Goal: Task Accomplishment & Management: Use online tool/utility

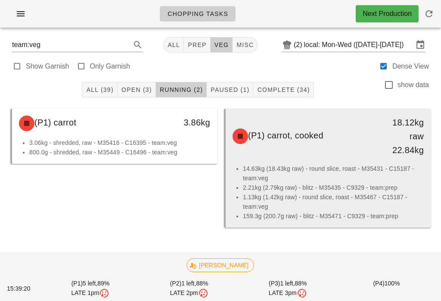
click at [328, 174] on li "14.63kg (18.43kg raw) - round slice, roast - M35431 - C15187 - team:veg" at bounding box center [333, 173] width 181 height 19
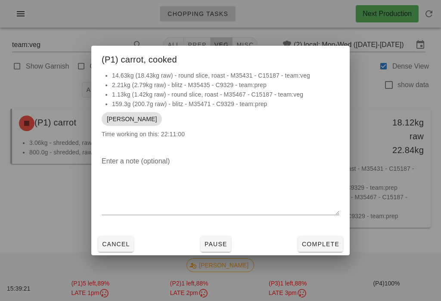
click at [320, 244] on span "Complete" at bounding box center [321, 243] width 38 height 7
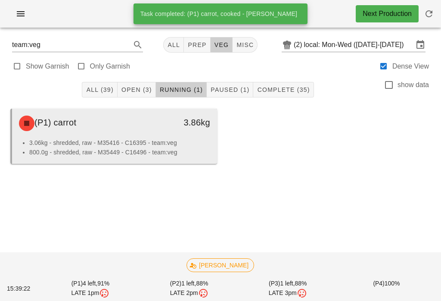
click at [136, 128] on div "(P1) carrot" at bounding box center [89, 123] width 151 height 26
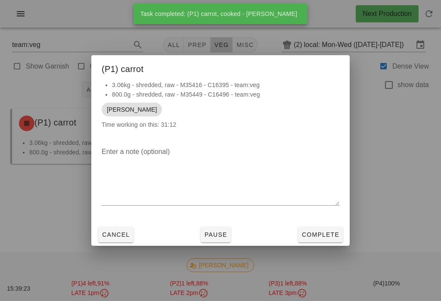
click at [325, 237] on span "Complete" at bounding box center [321, 234] width 38 height 7
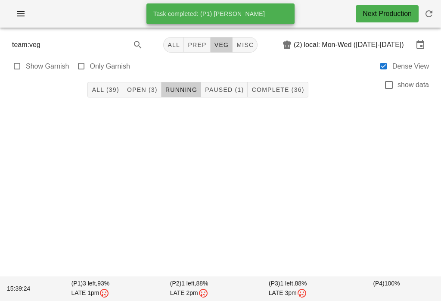
click at [157, 86] on span "Open (3)" at bounding box center [142, 89] width 31 height 7
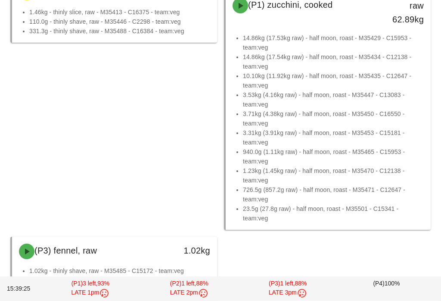
scroll to position [161, 0]
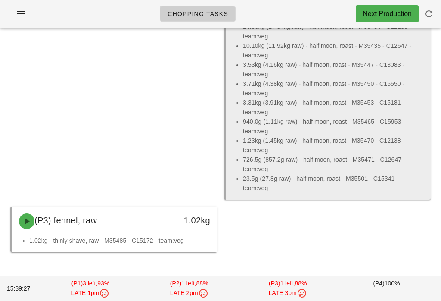
click at [341, 160] on li "726.5g (857.2g raw) - half moon, roast - M35471 - C12647 - team:veg" at bounding box center [333, 164] width 181 height 19
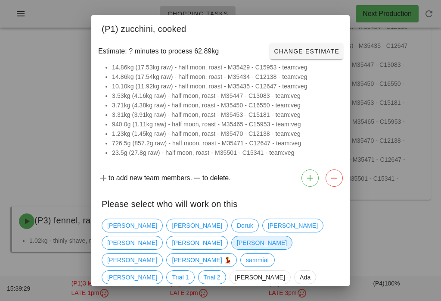
click at [287, 236] on span "[PERSON_NAME]" at bounding box center [262, 242] width 50 height 13
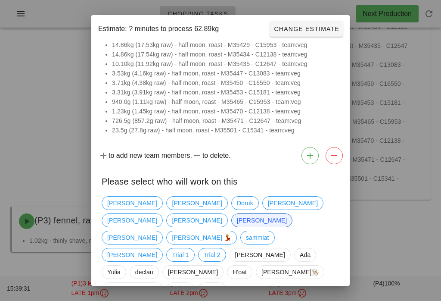
scroll to position [21, 0]
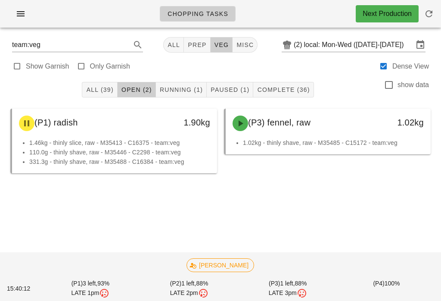
click at [181, 89] on span "Running (1)" at bounding box center [181, 89] width 44 height 7
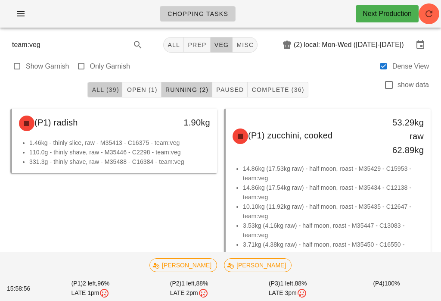
click at [114, 96] on button "All (39)" at bounding box center [104, 90] width 35 height 16
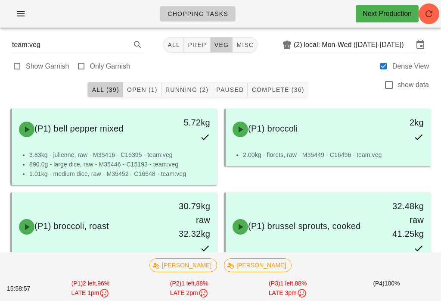
click at [147, 86] on span "Open (1)" at bounding box center [142, 89] width 31 height 7
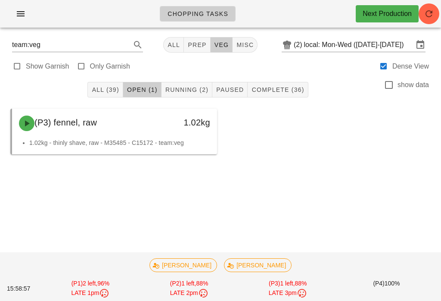
scroll to position [13, 0]
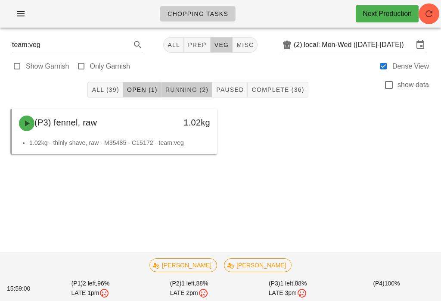
click at [194, 86] on span "Running (2)" at bounding box center [187, 89] width 44 height 7
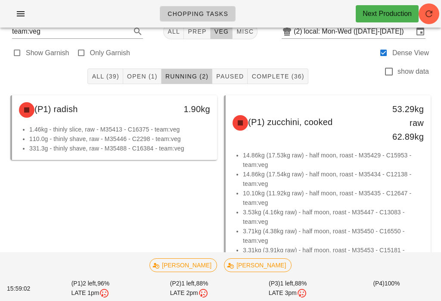
click at [270, 79] on span "Complete (36)" at bounding box center [277, 76] width 53 height 7
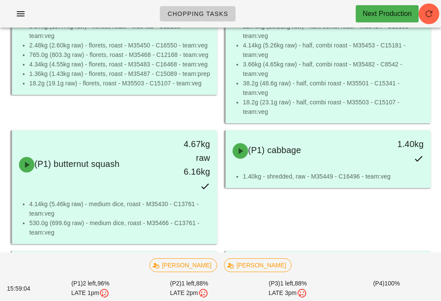
scroll to position [245, 0]
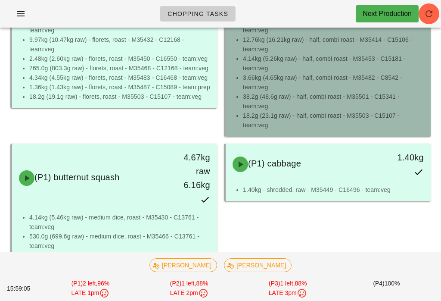
click at [273, 104] on li "38.2g (48.6g raw) - half, combi roast - M35501 - C15341 - team:veg" at bounding box center [333, 101] width 181 height 19
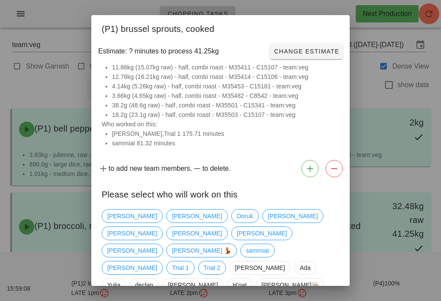
click at [370, 73] on div at bounding box center [220, 150] width 441 height 301
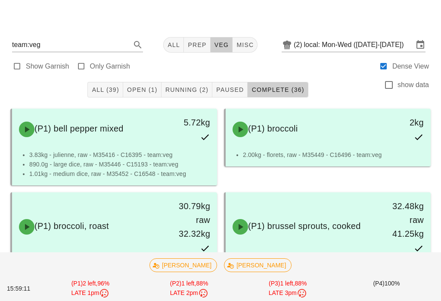
click at [196, 89] on span "Running (2)" at bounding box center [187, 89] width 44 height 7
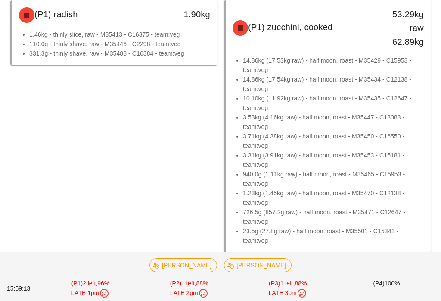
scroll to position [108, 0]
